Goal: Task Accomplishment & Management: Complete application form

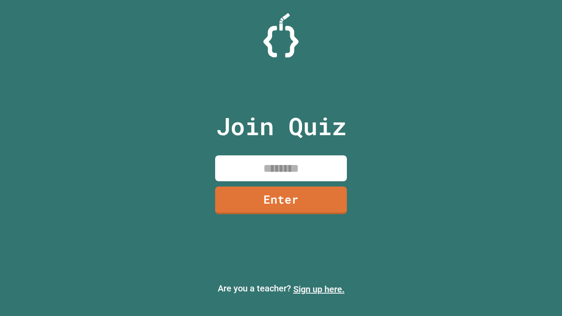
click at [319, 289] on link "Sign up here." at bounding box center [318, 289] width 51 height 11
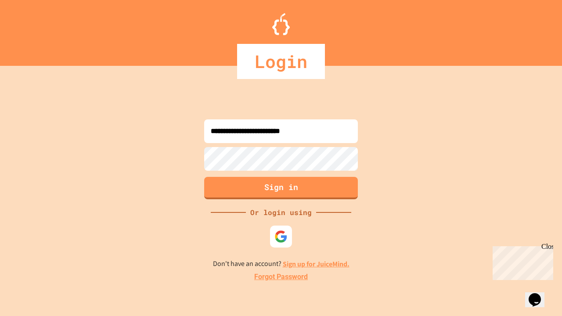
type input "**********"
